Goal: Use online tool/utility: Use online tool/utility

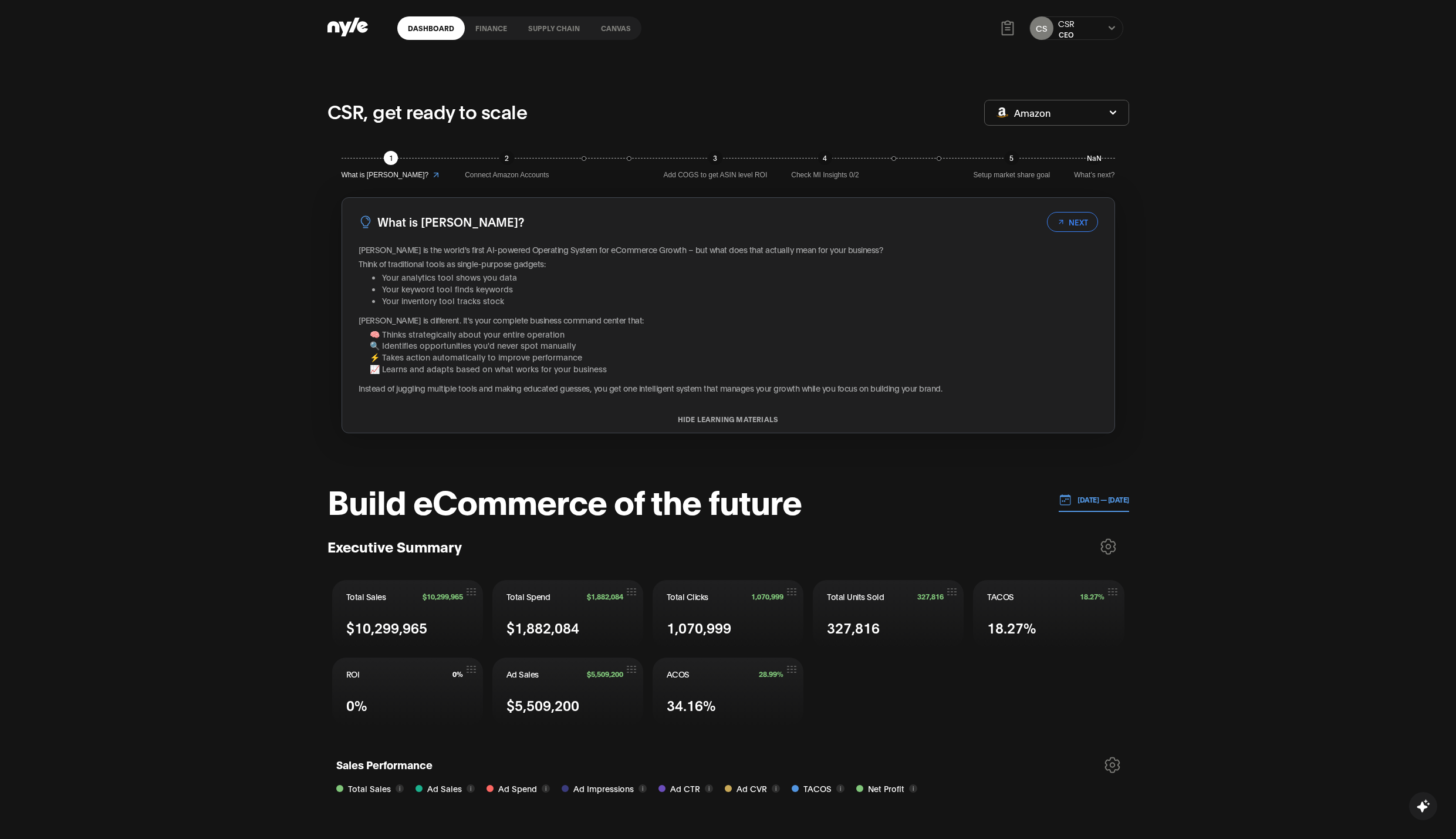
click at [611, 27] on link "Canvas" at bounding box center [616, 28] width 51 height 24
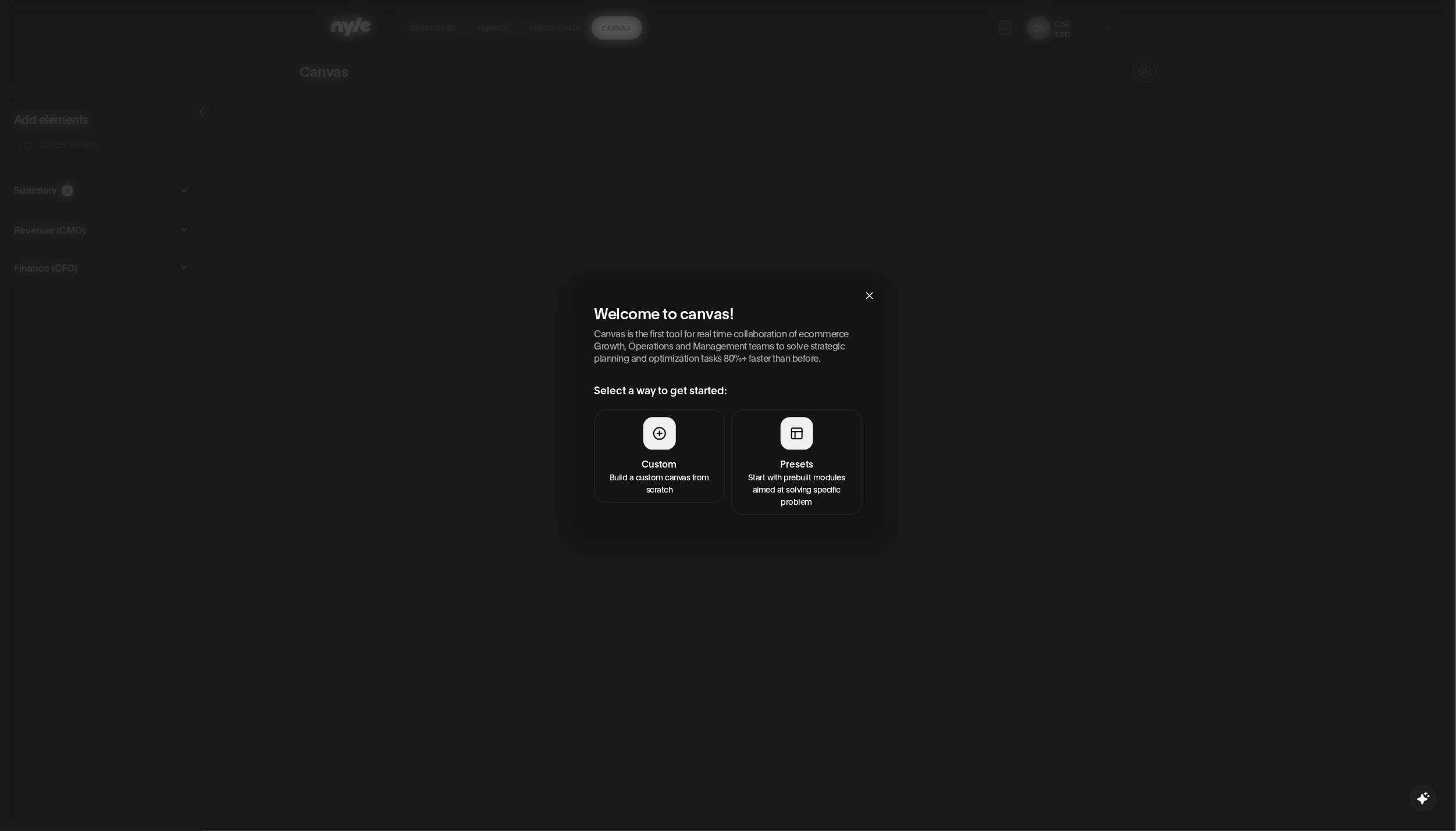
click at [671, 471] on p "Build a custom canvas from scratch" at bounding box center [659, 483] width 115 height 24
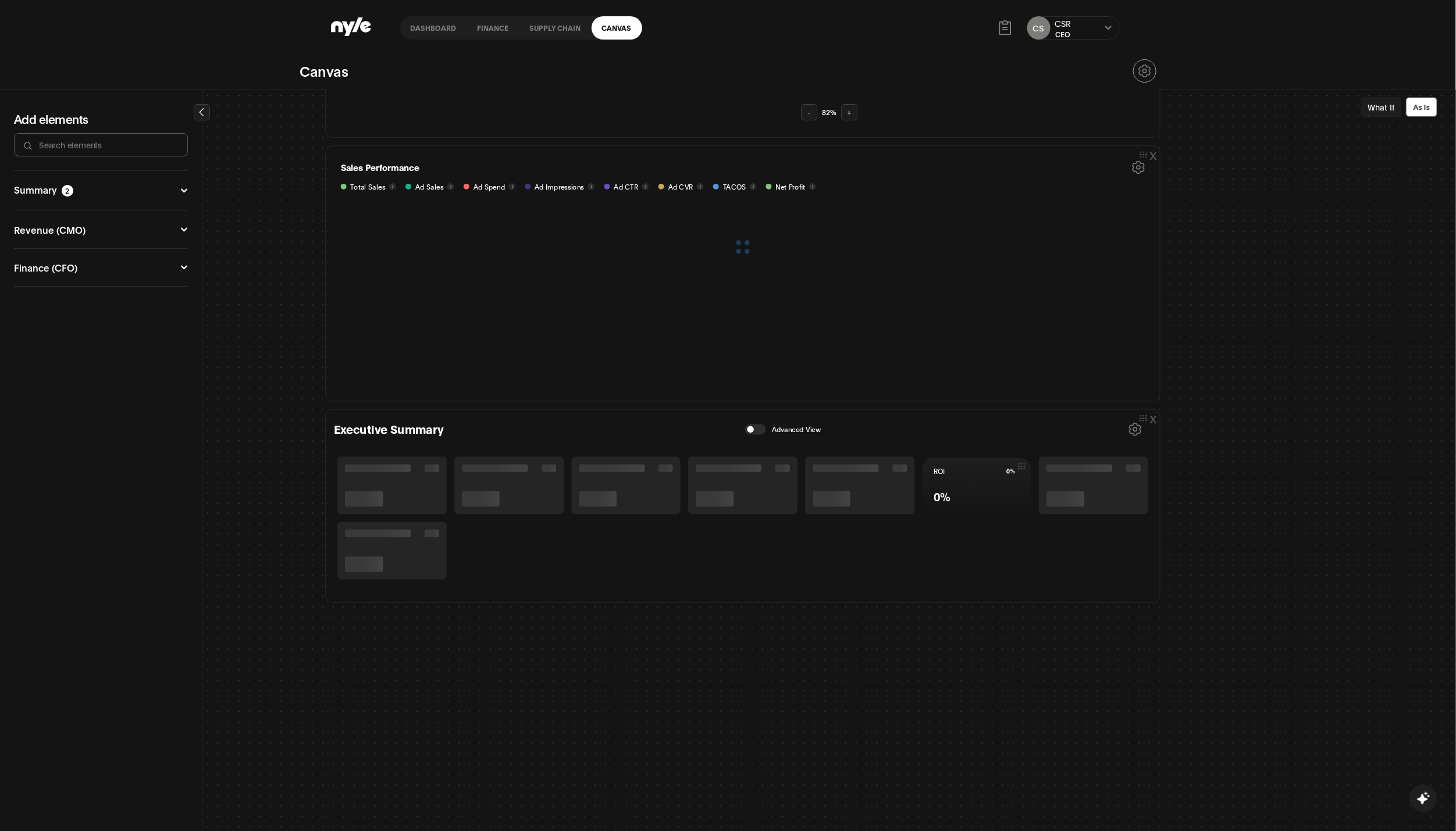
scroll to position [320, 0]
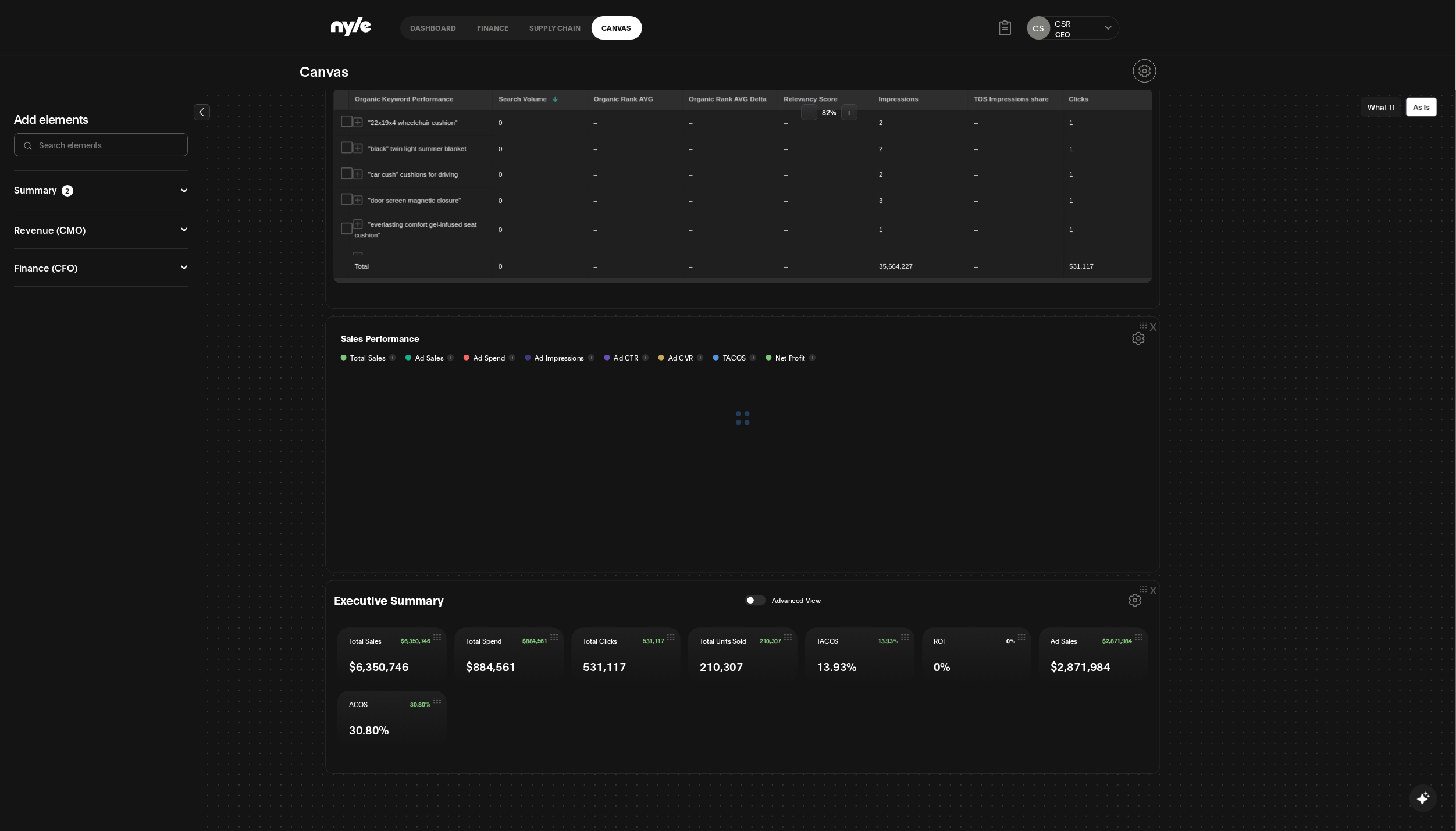
click at [1129, 602] on icon at bounding box center [1135, 599] width 13 height 13
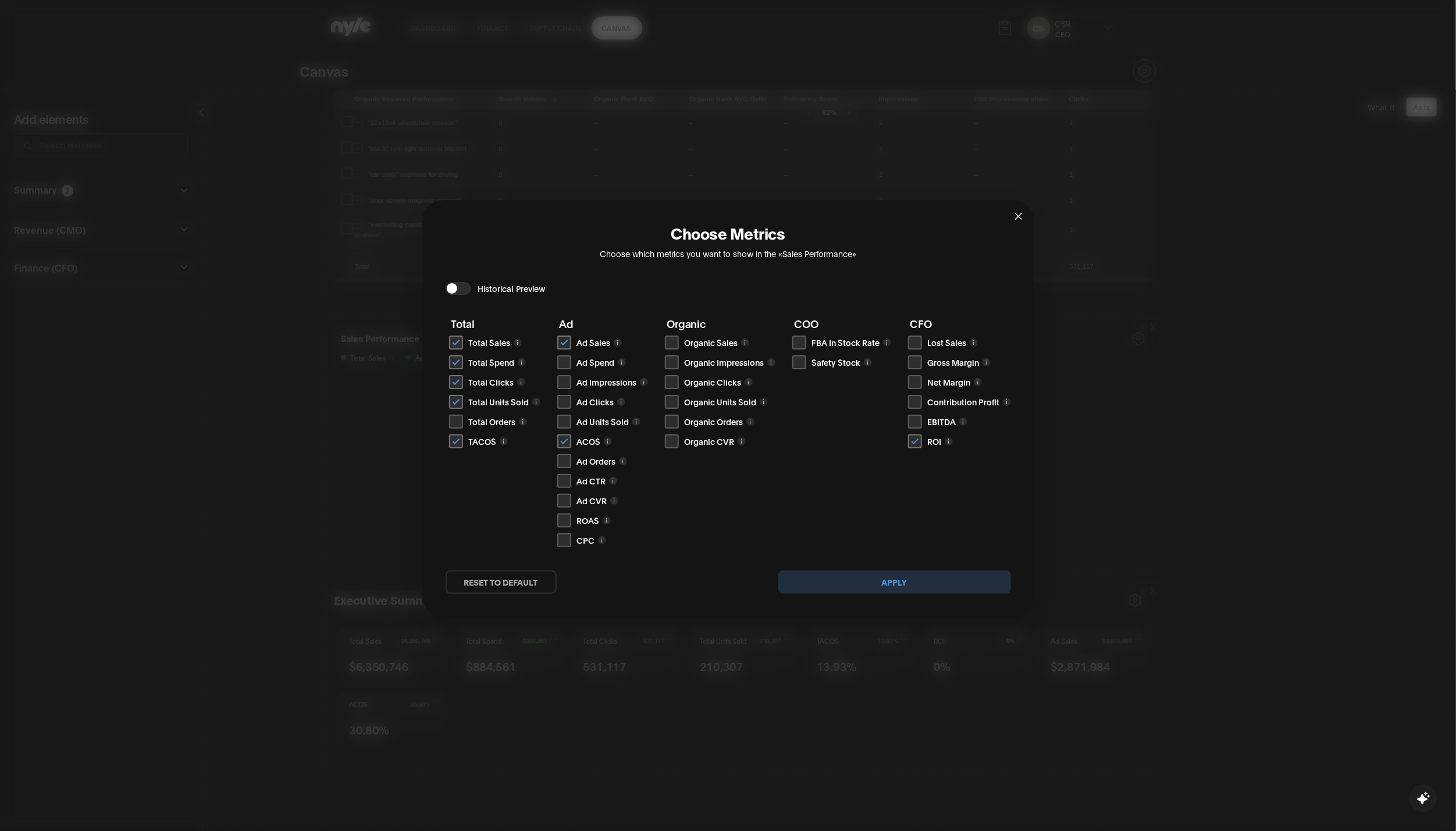
click at [1020, 212] on icon "close" at bounding box center [1018, 216] width 10 height 10
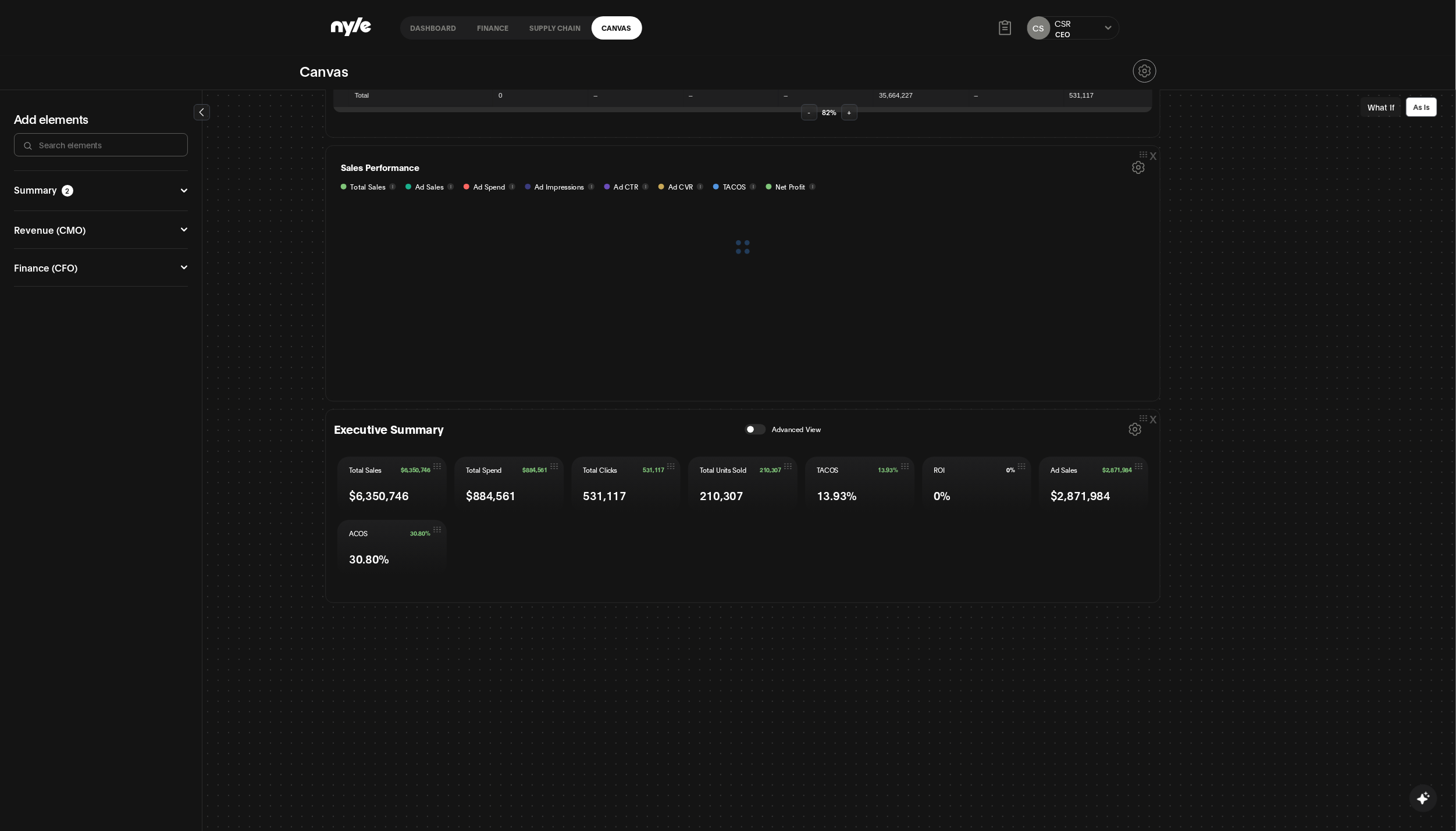
click at [760, 429] on button "button" at bounding box center [755, 429] width 21 height 10
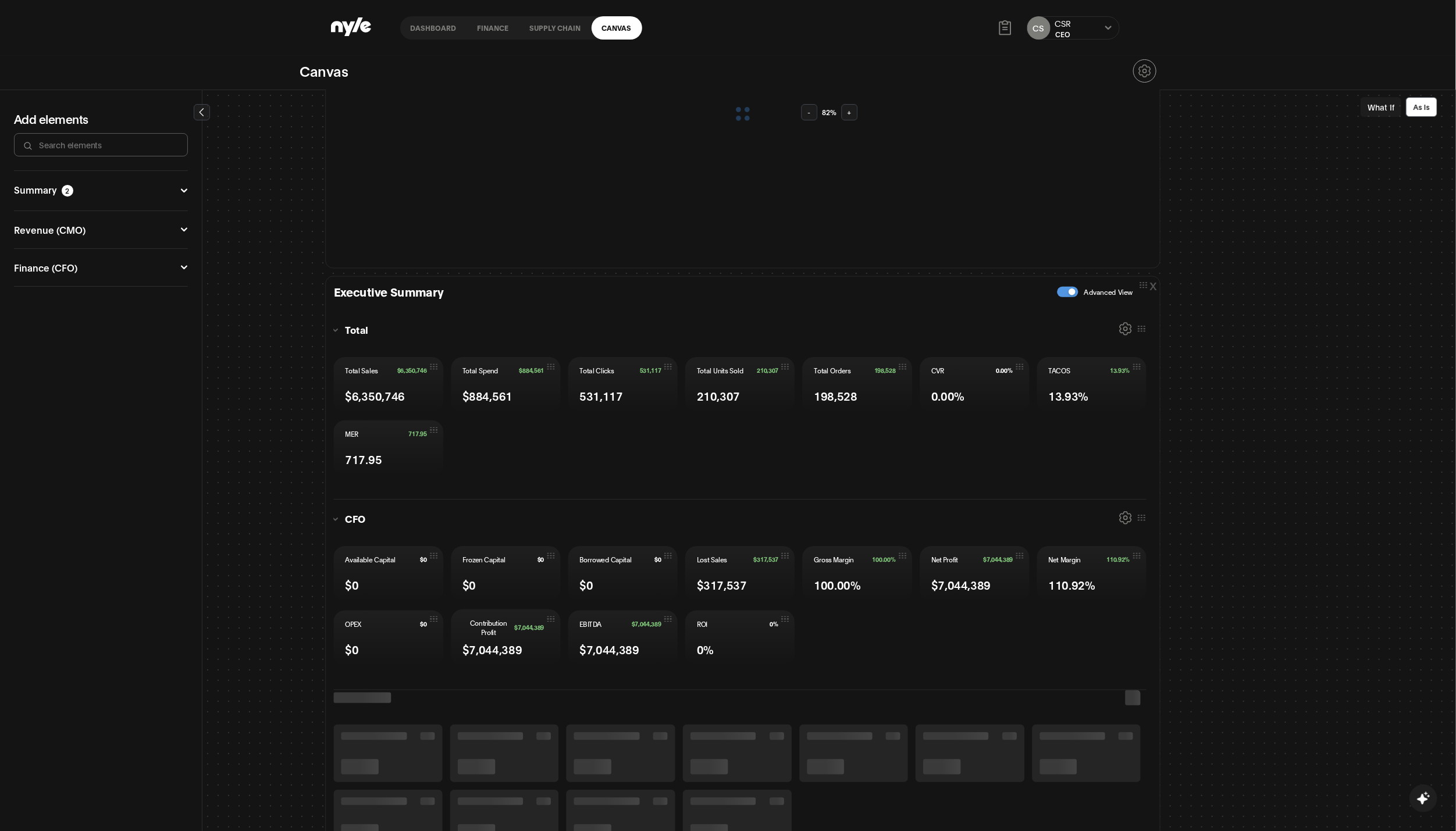
scroll to position [536, 0]
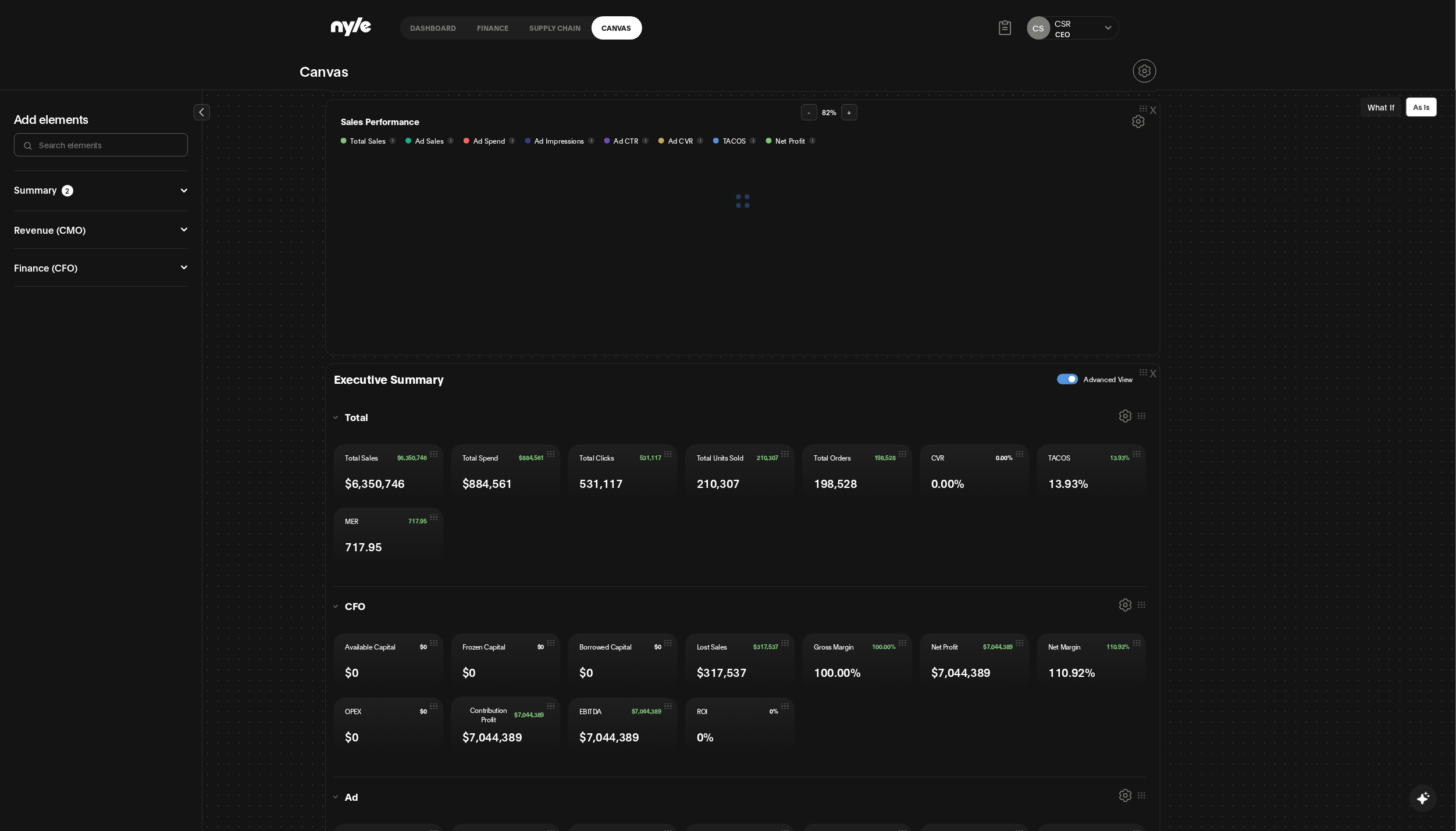
click at [626, 283] on div "x Sales Performance Total Sales i Ad Sales i Ad Spend i Ad Impressions i Ad CTR…" at bounding box center [743, 227] width 835 height 257
